Goal: Connect with others: Establish contact or relationships with other users

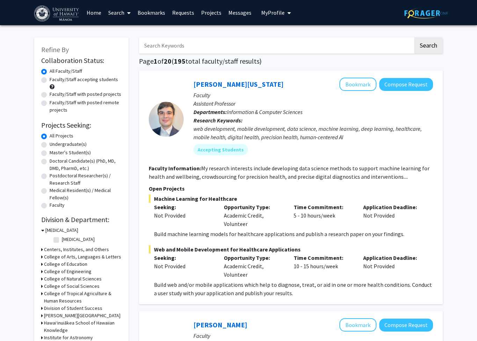
click at [234, 12] on link "Messages" at bounding box center [240, 12] width 30 height 24
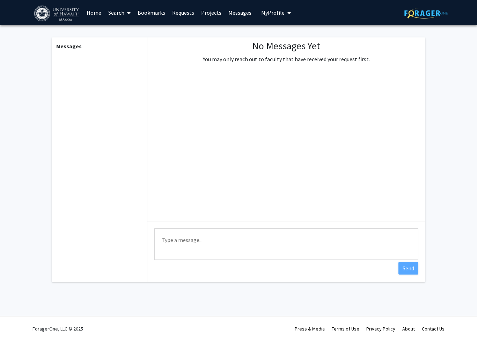
click at [176, 14] on link "Requests" at bounding box center [183, 12] width 29 height 24
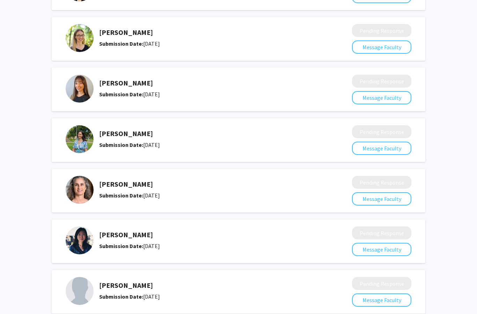
scroll to position [148, 0]
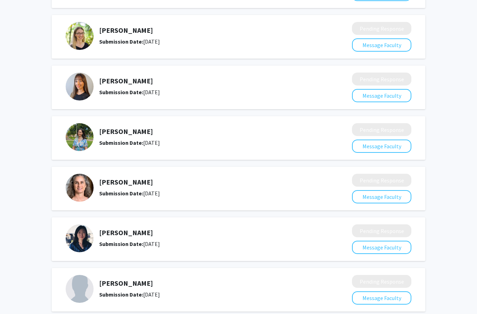
click at [125, 235] on h5 "[PERSON_NAME]" at bounding box center [207, 233] width 216 height 8
click at [133, 235] on h5 "[PERSON_NAME]" at bounding box center [207, 233] width 216 height 8
click at [77, 236] on img at bounding box center [80, 239] width 28 height 28
click at [380, 248] on button "Message Faculty" at bounding box center [381, 247] width 59 height 13
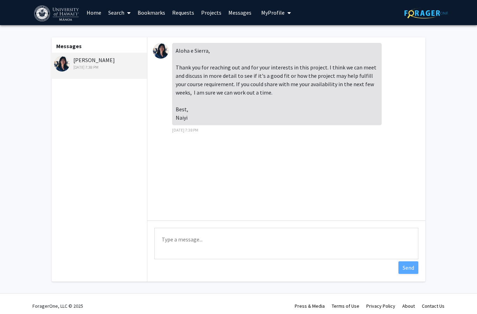
click at [161, 51] on img at bounding box center [161, 51] width 16 height 16
click at [59, 65] on img at bounding box center [62, 64] width 16 height 16
click at [178, 13] on link "Requests" at bounding box center [183, 12] width 29 height 24
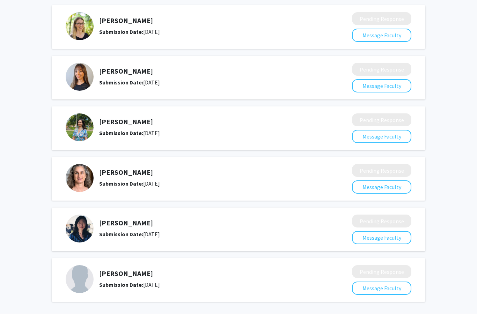
scroll to position [157, 0]
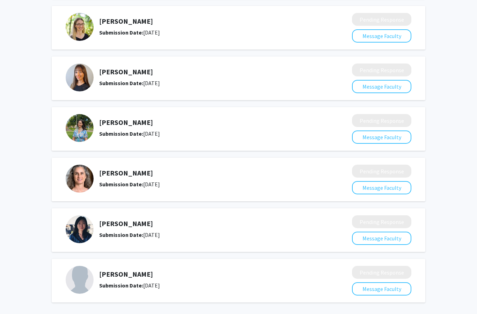
click at [87, 227] on img at bounding box center [80, 229] width 28 height 28
click at [115, 223] on h5 "[PERSON_NAME]" at bounding box center [207, 224] width 216 height 8
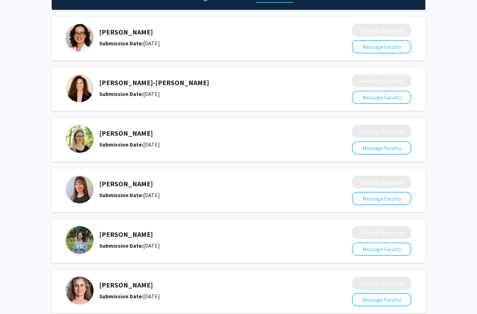
scroll to position [0, 0]
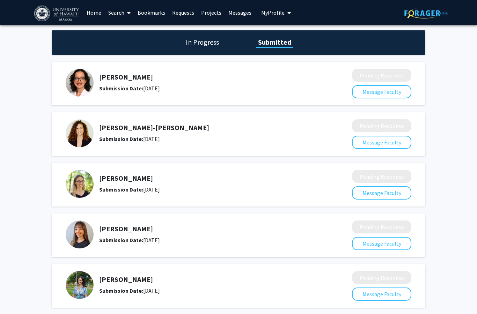
click at [66, 12] on img at bounding box center [57, 14] width 46 height 16
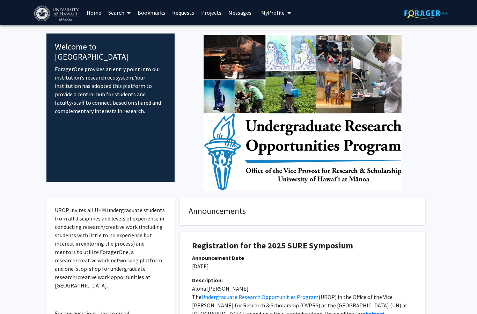
click at [117, 14] on link "Search" at bounding box center [119, 12] width 29 height 24
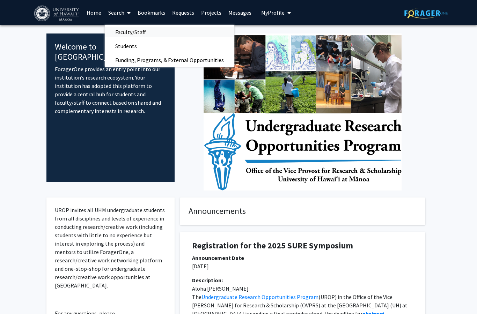
click at [125, 32] on span "Faculty/Staff" at bounding box center [130, 32] width 51 height 14
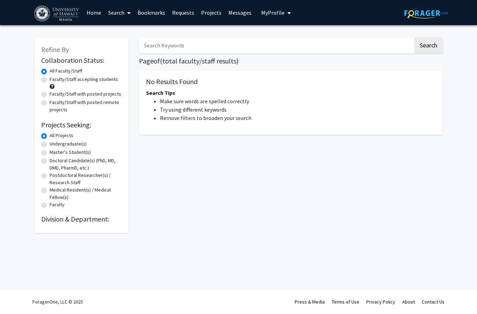
click at [170, 46] on input "Search Keywords" at bounding box center [276, 45] width 274 height 16
type input "psychology"
click at [322, 50] on input "psychology" at bounding box center [276, 45] width 274 height 16
click at [426, 43] on button "Search" at bounding box center [428, 45] width 29 height 16
click at [43, 140] on div "Undergraduate(s)" at bounding box center [81, 144] width 80 height 8
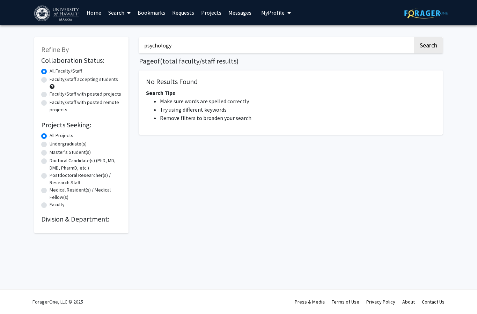
click at [50, 145] on label "Undergraduate(s)" at bounding box center [68, 143] width 37 height 7
click at [50, 145] on input "Undergraduate(s)" at bounding box center [52, 142] width 5 height 5
radio input "true"
click at [208, 45] on input "psychology" at bounding box center [276, 45] width 274 height 16
click at [428, 45] on button "Search" at bounding box center [428, 45] width 29 height 16
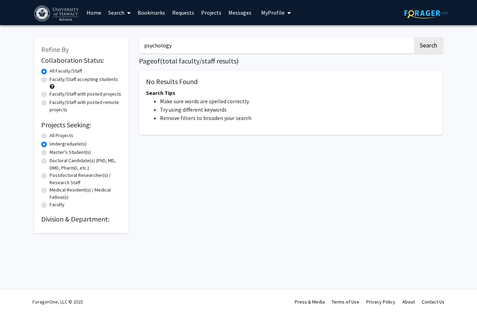
click at [213, 11] on link "Projects" at bounding box center [211, 12] width 27 height 24
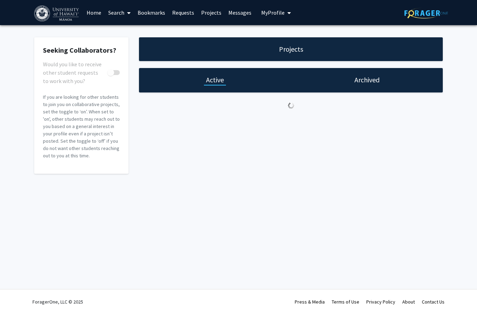
checkbox input "true"
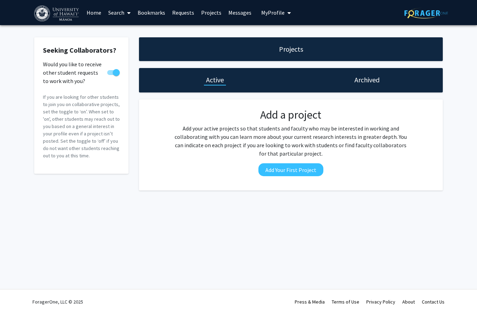
click at [289, 49] on h1 "Projects" at bounding box center [291, 49] width 24 height 10
click at [307, 55] on div "Projects" at bounding box center [291, 49] width 304 height 24
click at [380, 82] on div "Archived" at bounding box center [366, 80] width 29 height 10
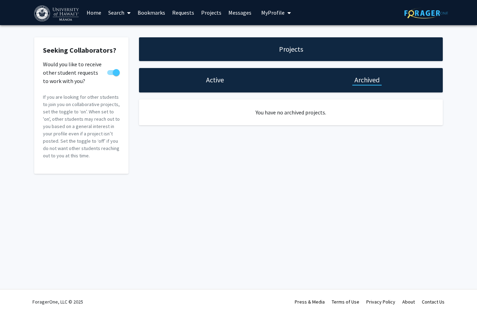
click at [66, 12] on img at bounding box center [57, 14] width 46 height 16
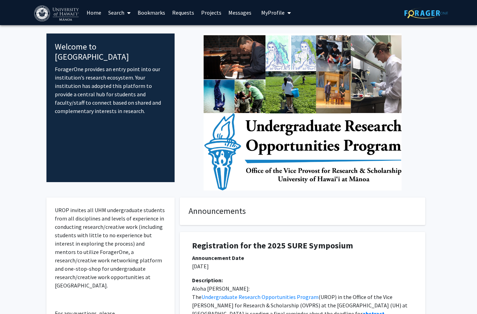
click at [87, 13] on link "Home" at bounding box center [94, 12] width 22 height 24
click at [94, 14] on link "Home" at bounding box center [94, 12] width 22 height 24
click at [123, 12] on link "Search" at bounding box center [119, 12] width 29 height 24
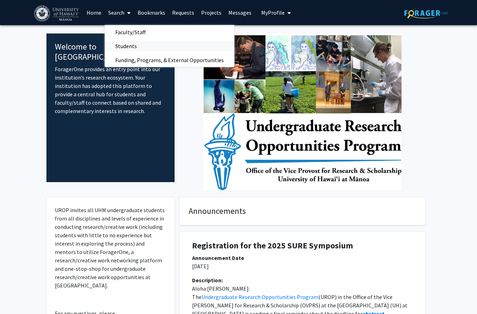
click at [122, 45] on span "Students" at bounding box center [126, 46] width 43 height 14
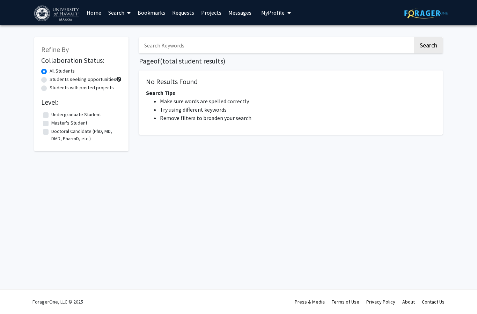
click at [189, 45] on input "Search Keywords" at bounding box center [276, 45] width 274 height 16
type input "sierra"
click at [428, 45] on button "Search" at bounding box center [428, 45] width 29 height 16
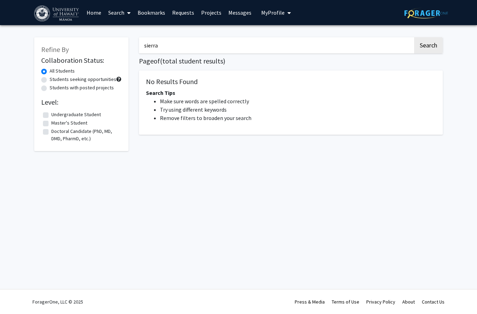
click at [51, 115] on label "Undergraduate Student" at bounding box center [76, 114] width 50 height 7
click at [51, 115] on input "Undergraduate Student" at bounding box center [53, 113] width 5 height 5
checkbox input "true"
drag, startPoint x: 177, startPoint y: 46, endPoint x: 177, endPoint y: 39, distance: 7.3
click at [177, 46] on input "sierra" at bounding box center [276, 45] width 274 height 16
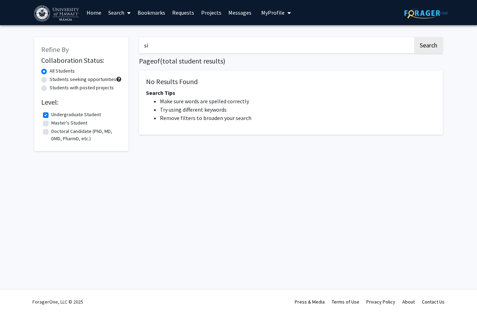
type input "s"
type input "psychology"
click at [50, 80] on label "Students seeking opportunities" at bounding box center [83, 79] width 67 height 7
click at [50, 80] on input "Students seeking opportunities" at bounding box center [52, 78] width 5 height 5
radio input "true"
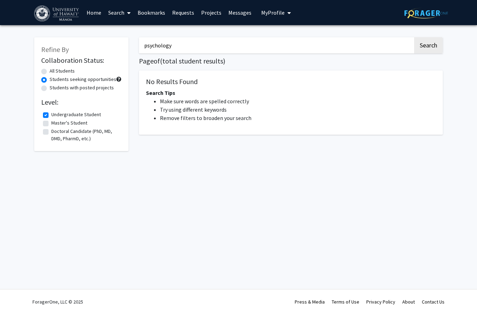
click at [430, 13] on img at bounding box center [426, 13] width 44 height 11
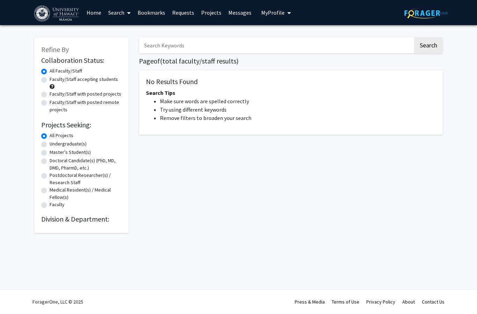
click at [430, 13] on img at bounding box center [426, 13] width 44 height 11
click at [153, 39] on input "Search Keywords" at bounding box center [276, 45] width 274 height 16
type input "pac advising"
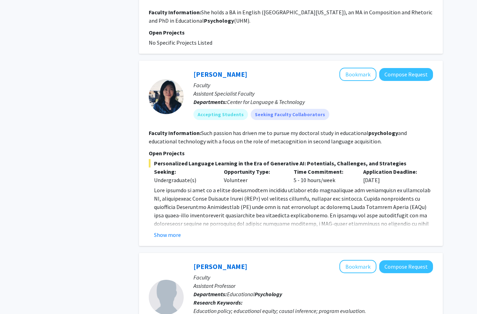
scroll to position [1360, 0]
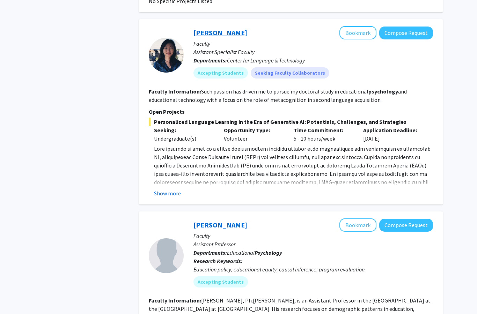
click at [205, 28] on link "[PERSON_NAME]" at bounding box center [220, 32] width 54 height 9
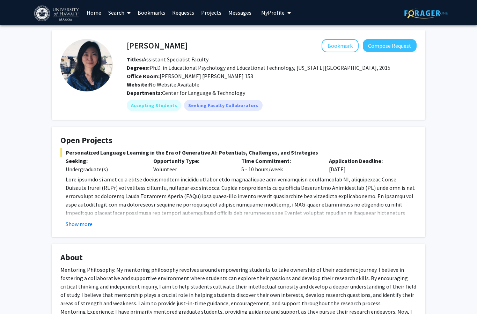
click at [80, 225] on button "Show more" at bounding box center [79, 224] width 27 height 8
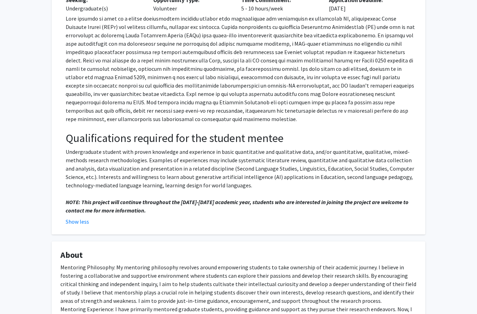
scroll to position [162, 0]
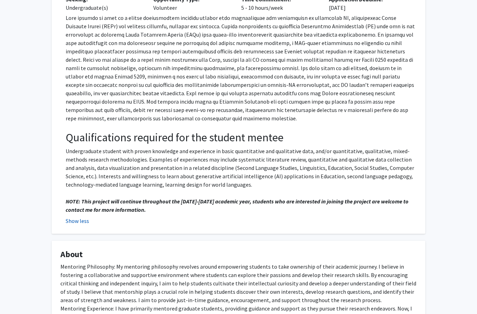
click at [69, 217] on button "Show less" at bounding box center [77, 221] width 23 height 8
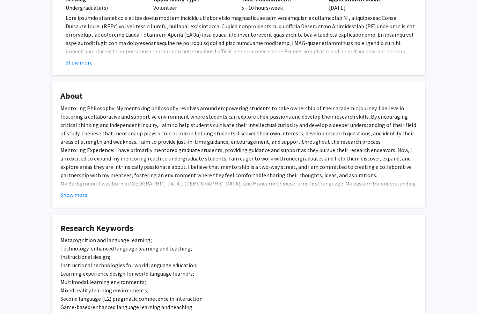
click at [72, 201] on fg-card "About Mentoring Philosophy: My mentoring philosophy revolves around empowering …" at bounding box center [239, 144] width 374 height 125
click at [73, 192] on button "Show more" at bounding box center [73, 195] width 27 height 8
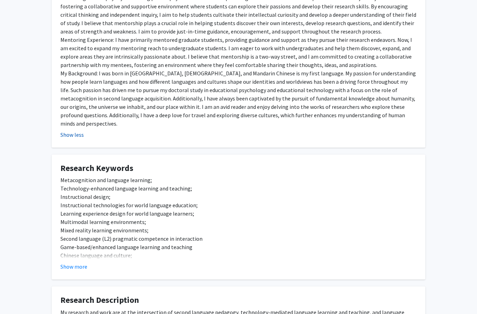
scroll to position [272, 0]
click at [75, 263] on button "Show more" at bounding box center [73, 267] width 27 height 8
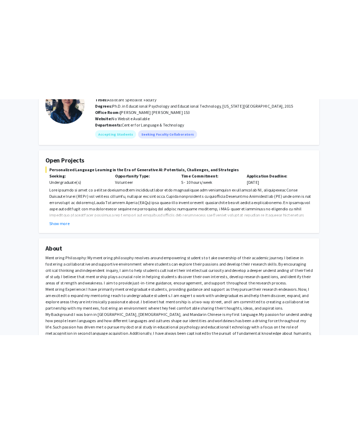
scroll to position [0, 0]
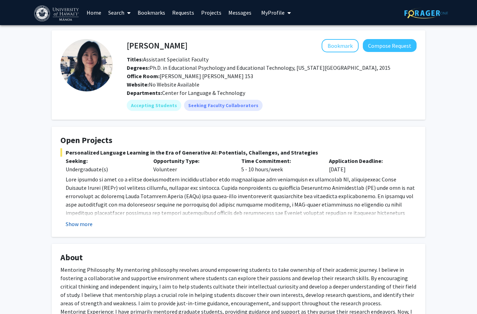
click at [82, 223] on button "Show more" at bounding box center [79, 224] width 27 height 8
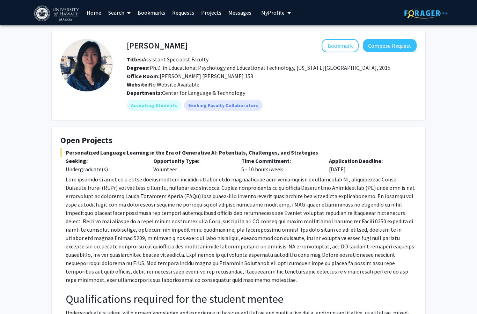
drag, startPoint x: 233, startPoint y: 17, endPoint x: 227, endPoint y: 17, distance: 6.6
click at [233, 17] on link "Messages" at bounding box center [240, 12] width 30 height 24
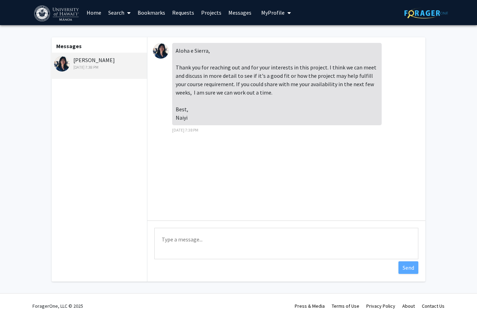
click at [159, 51] on img at bounding box center [161, 51] width 16 height 16
click at [93, 14] on link "Home" at bounding box center [94, 12] width 22 height 24
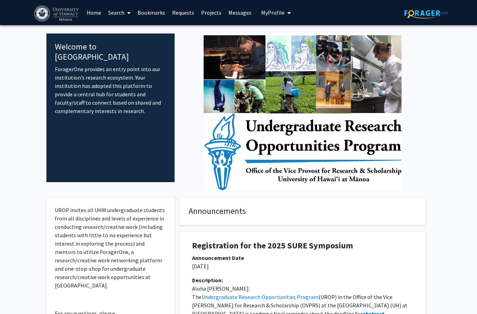
click at [118, 12] on link "Search" at bounding box center [119, 12] width 29 height 24
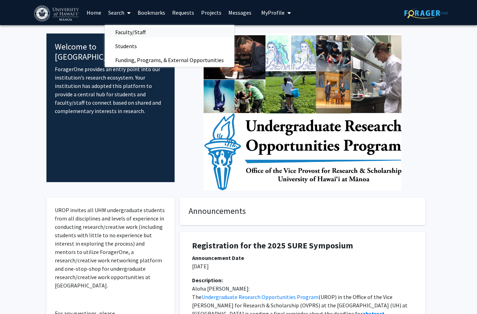
click at [131, 32] on span "Faculty/Staff" at bounding box center [130, 32] width 51 height 14
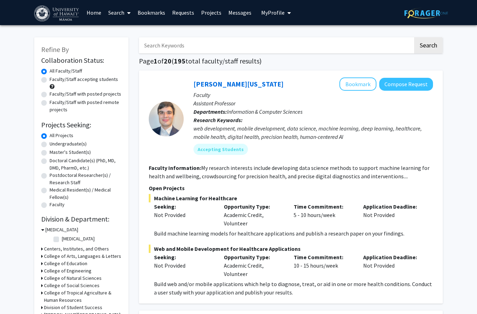
drag, startPoint x: 160, startPoint y: 42, endPoint x: 160, endPoint y: 31, distance: 11.2
click at [160, 42] on input "Search Keywords" at bounding box center [276, 45] width 274 height 16
type input "psychology"
click at [426, 48] on button "Search" at bounding box center [428, 45] width 29 height 16
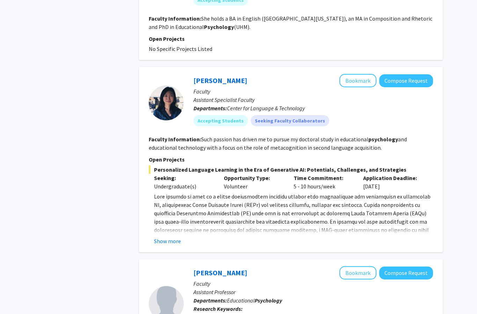
scroll to position [1313, 0]
click at [218, 76] on link "[PERSON_NAME]" at bounding box center [220, 80] width 54 height 9
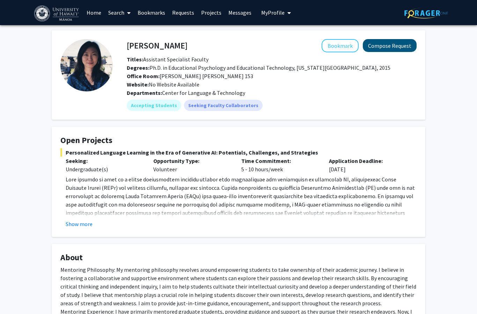
click at [400, 50] on button "Compose Request" at bounding box center [390, 45] width 54 height 13
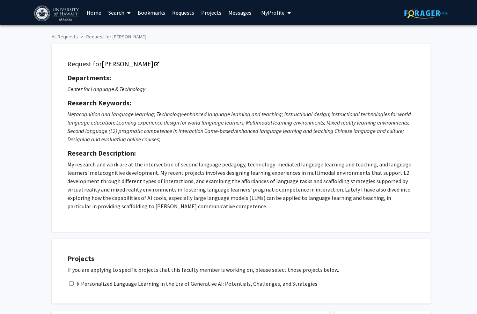
click at [187, 11] on link "Requests" at bounding box center [183, 12] width 29 height 24
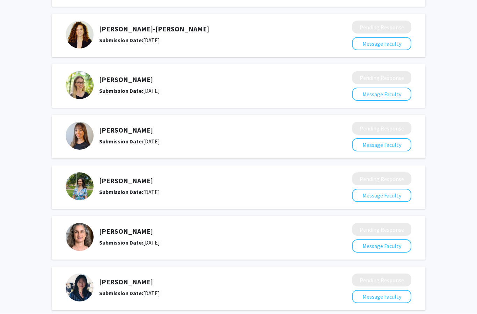
scroll to position [98, 0]
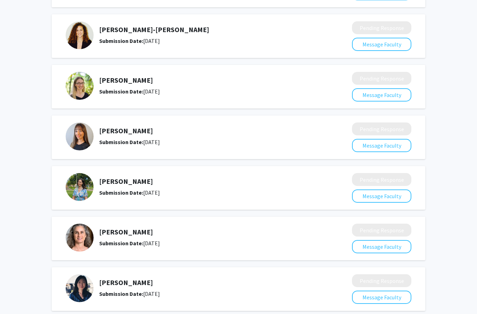
click at [132, 285] on h5 "[PERSON_NAME]" at bounding box center [207, 283] width 216 height 8
click at [76, 285] on img at bounding box center [80, 289] width 28 height 28
click at [174, 298] on div "[PERSON_NAME] Submission Date: [DATE]" at bounding box center [204, 289] width 277 height 28
click at [388, 298] on button "Message Faculty" at bounding box center [381, 297] width 59 height 13
